Goal: Find specific page/section: Find specific page/section

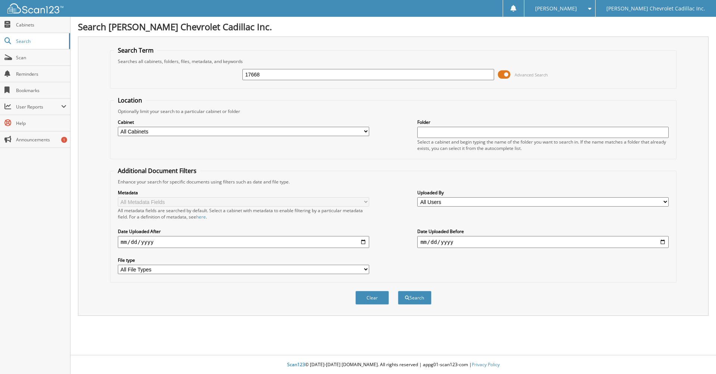
type input "17668"
click at [398, 291] on button "Search" at bounding box center [415, 298] width 34 height 14
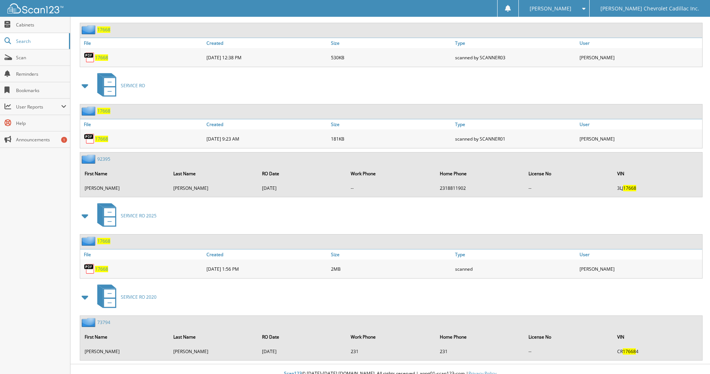
scroll to position [365, 0]
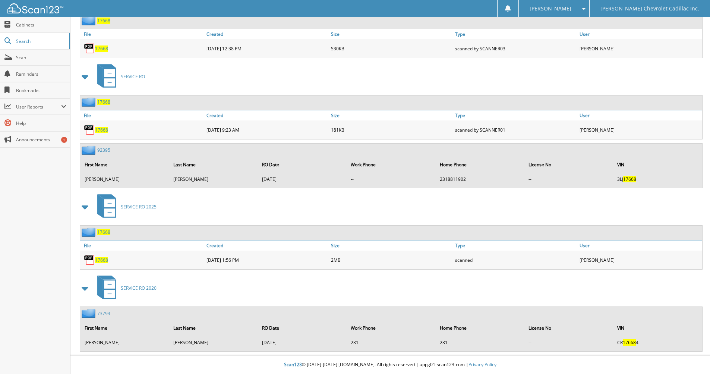
click at [98, 258] on span "17668" at bounding box center [101, 260] width 13 height 6
click at [33, 250] on div "Close Cabinets Search Scan Reminders Bookmarks User Reports" at bounding box center [35, 195] width 70 height 357
click at [36, 232] on div "Close Cabinets Search Scan Reminders Bookmarks User Reports" at bounding box center [35, 195] width 70 height 357
click at [36, 163] on div "Close Cabinets Search Scan Reminders Bookmarks User Reports" at bounding box center [35, 195] width 70 height 357
click at [30, 175] on div "Close Cabinets Search Scan Reminders Bookmarks User Reports" at bounding box center [35, 195] width 70 height 357
